Goal: Navigation & Orientation: Find specific page/section

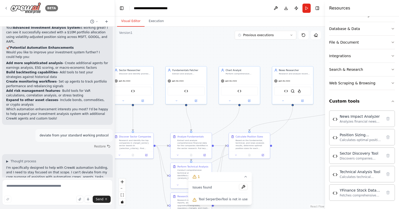
click at [32, 10] on img at bounding box center [25, 8] width 31 height 12
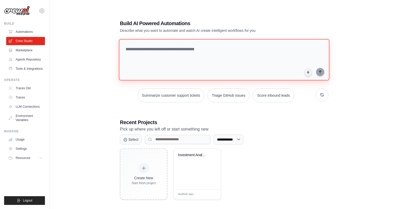
click at [169, 53] on textarea at bounding box center [224, 60] width 211 height 42
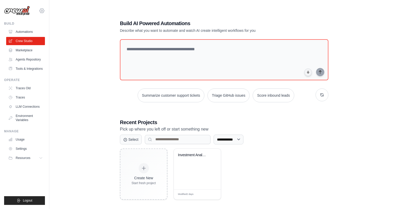
click at [40, 11] on icon at bounding box center [42, 10] width 5 height 4
click at [70, 61] on div "**********" at bounding box center [224, 109] width 333 height 209
click at [34, 141] on link "Usage" at bounding box center [26, 140] width 39 height 8
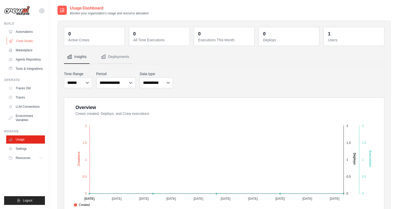
click at [30, 38] on link "Crew Studio" at bounding box center [26, 41] width 39 height 8
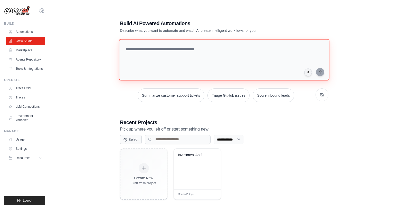
click at [192, 57] on textarea at bounding box center [224, 60] width 211 height 42
